Goal: Complete application form

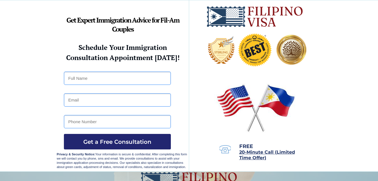
click at [89, 79] on input "text" at bounding box center [117, 78] width 107 height 13
type input "[PERSON_NAME]"
type input "[EMAIL_ADDRESS][DOMAIN_NAME]"
click at [99, 98] on input "[EMAIL_ADDRESS][DOMAIN_NAME]" at bounding box center [117, 99] width 107 height 13
click at [99, 101] on input "[EMAIL_ADDRESS][DOMAIN_NAME]" at bounding box center [117, 99] width 107 height 13
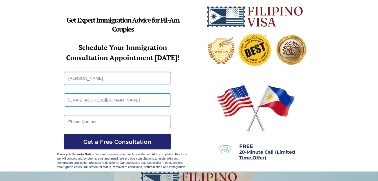
click at [134, 122] on input "tel" at bounding box center [117, 121] width 107 height 13
click at [139, 119] on input "tel" at bounding box center [117, 121] width 107 height 13
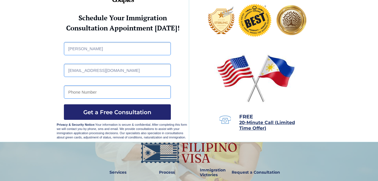
scroll to position [11, 0]
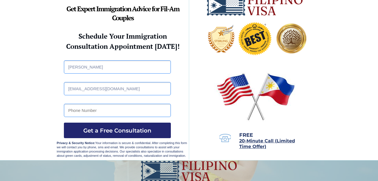
click at [152, 110] on input "tel" at bounding box center [117, 110] width 107 height 13
click at [110, 113] on input "tel" at bounding box center [117, 110] width 107 height 13
type input "15078224047"
click at [120, 129] on span "Get a Free Consultation" at bounding box center [117, 130] width 107 height 7
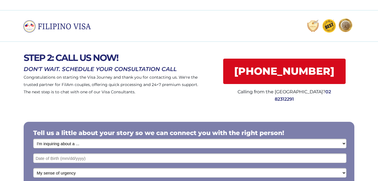
scroll to position [158, 0]
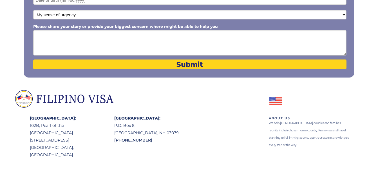
click at [116, 15] on select "My sense of urgency Low Priority - I'm just looking Medium High Priority - I ne…" at bounding box center [190, 15] width 314 height 10
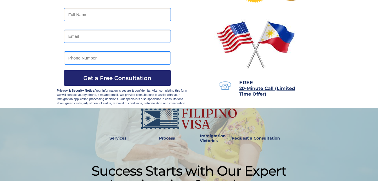
scroll to position [48, 0]
